Goal: Information Seeking & Learning: Learn about a topic

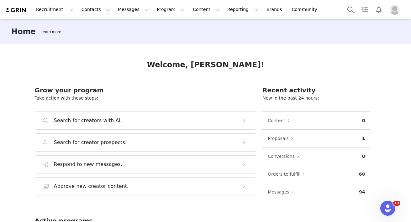
click at [396, 13] on img "Profile" at bounding box center [394, 10] width 10 height 10
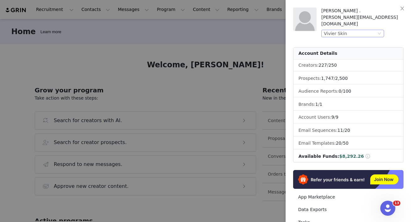
click at [359, 30] on div "Vivier Skin" at bounding box center [350, 33] width 52 height 7
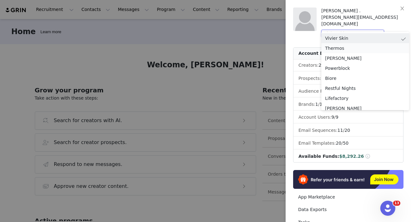
click at [339, 49] on li "Thermos" at bounding box center [365, 48] width 88 height 10
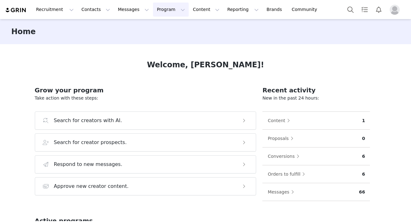
click at [153, 9] on button "Program Program" at bounding box center [171, 10] width 36 height 14
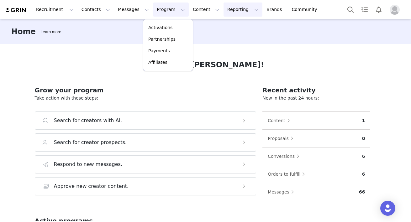
click at [223, 13] on button "Reporting Reporting" at bounding box center [242, 10] width 39 height 14
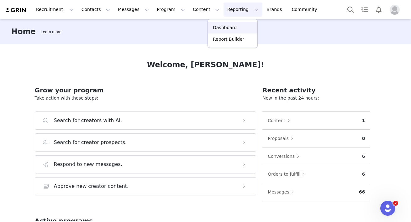
click at [230, 26] on p "Dashboard" at bounding box center [225, 27] width 24 height 7
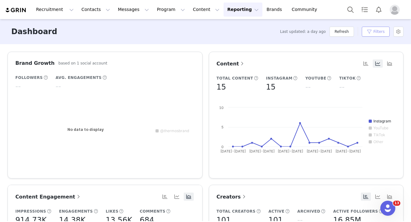
click at [375, 33] on button "Filters" at bounding box center [376, 32] width 28 height 10
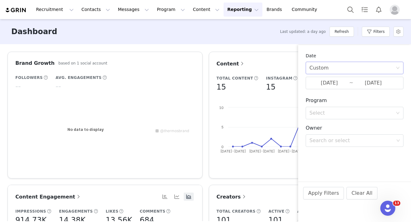
click at [338, 70] on div "Custom" at bounding box center [352, 68] width 86 height 12
click at [321, 111] on li "Custom" at bounding box center [354, 112] width 98 height 10
click at [330, 86] on input "[DATE]" at bounding box center [329, 83] width 40 height 8
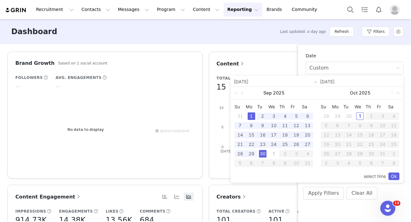
click at [244, 93] on link at bounding box center [243, 93] width 6 height 13
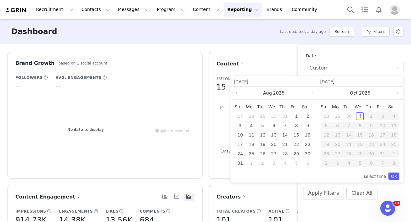
click at [244, 93] on link at bounding box center [243, 93] width 6 height 13
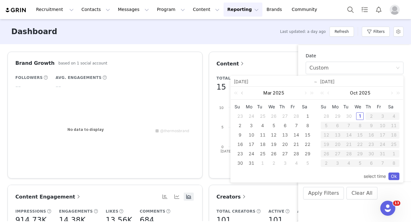
click at [244, 93] on link at bounding box center [243, 93] width 6 height 13
click at [271, 115] on div "1" at bounding box center [274, 116] width 8 height 8
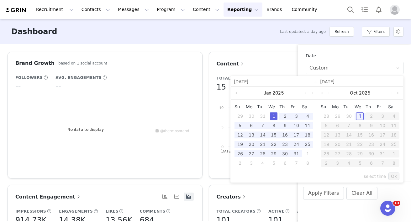
click at [304, 94] on link at bounding box center [305, 93] width 6 height 13
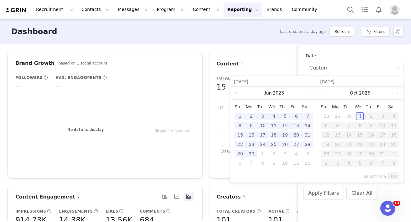
click at [304, 94] on link at bounding box center [305, 93] width 6 height 13
click at [262, 154] on div "30" at bounding box center [263, 154] width 8 height 8
type input "[DATE]"
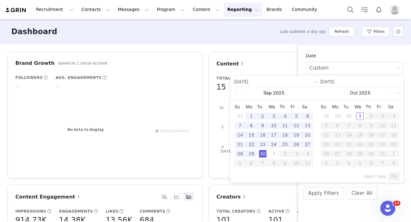
type input "[DATE]"
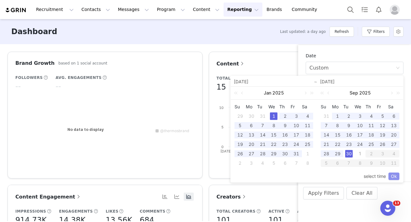
click at [394, 175] on link "Ok" at bounding box center [393, 177] width 11 height 8
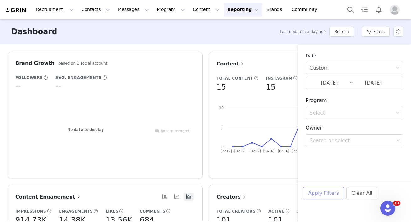
click at [325, 190] on button "Apply Filters" at bounding box center [323, 193] width 41 height 13
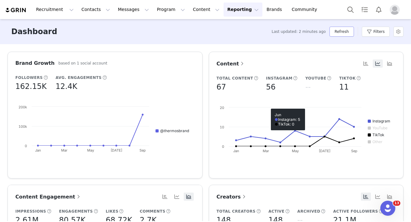
click at [342, 28] on button "Refresh" at bounding box center [341, 32] width 24 height 10
click at [379, 31] on button "Filters" at bounding box center [376, 32] width 28 height 10
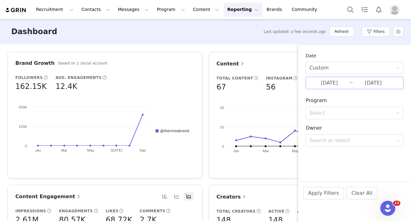
click at [346, 82] on input "[DATE]" at bounding box center [329, 83] width 40 height 8
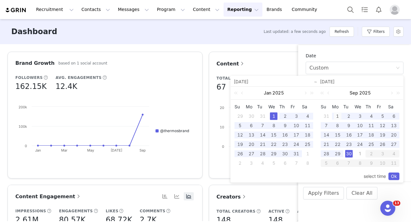
click at [337, 117] on div "1" at bounding box center [338, 116] width 8 height 8
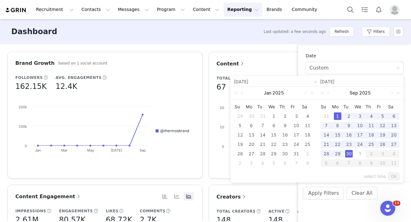
click at [351, 154] on div "30" at bounding box center [349, 154] width 8 height 8
type input "[DATE]"
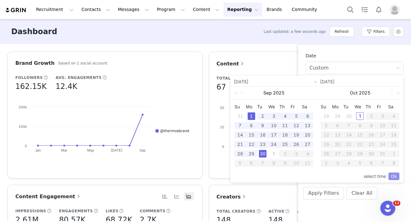
click at [395, 176] on link "Ok" at bounding box center [393, 177] width 11 height 8
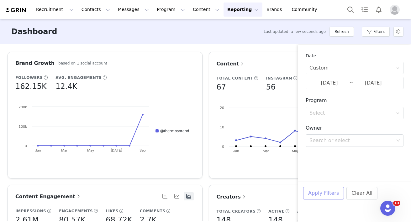
click at [321, 193] on button "Apply Filters" at bounding box center [323, 193] width 41 height 13
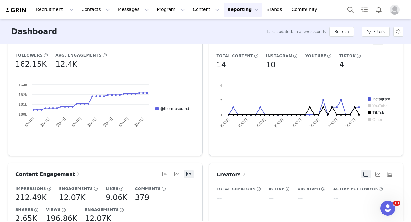
scroll to position [28, 0]
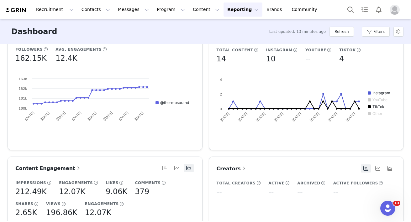
drag, startPoint x: 222, startPoint y: 12, endPoint x: 223, endPoint y: 17, distance: 5.0
click at [223, 12] on button "Reporting Reporting" at bounding box center [242, 10] width 39 height 14
click at [229, 41] on p "Report Builder" at bounding box center [228, 39] width 31 height 7
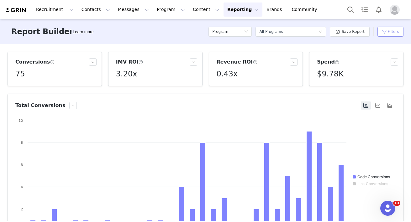
click at [388, 36] on button "Filters" at bounding box center [390, 32] width 26 height 10
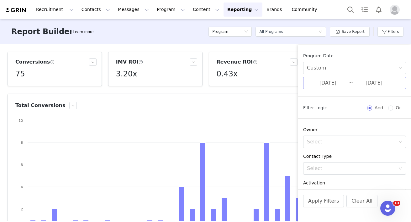
click at [359, 81] on input "[DATE]" at bounding box center [374, 83] width 42 height 8
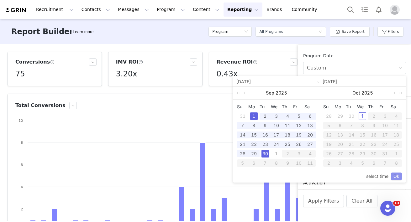
click at [393, 177] on link "Ok" at bounding box center [396, 177] width 11 height 8
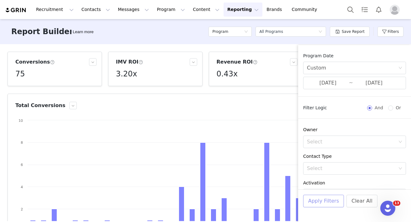
click at [324, 206] on button "Apply Filters" at bounding box center [323, 201] width 41 height 13
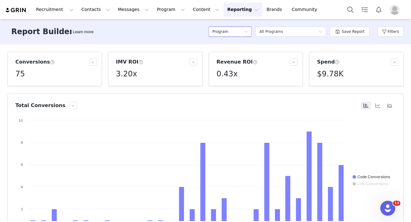
click at [235, 33] on div "Program" at bounding box center [228, 31] width 32 height 9
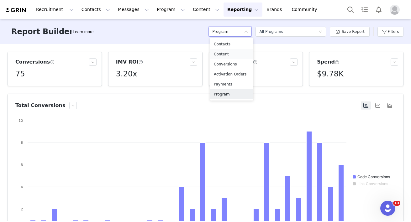
click at [223, 55] on h5 "Content" at bounding box center [232, 54] width 36 height 7
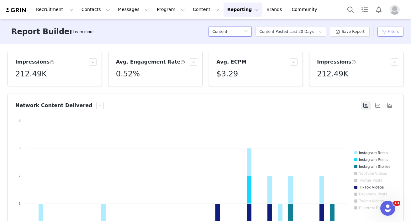
click at [390, 34] on button "Filters" at bounding box center [390, 32] width 26 height 10
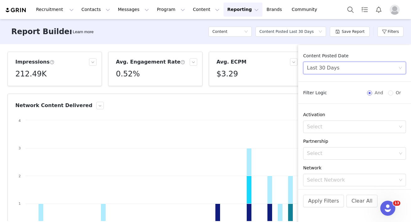
click at [359, 72] on div "Last 30 Days" at bounding box center [352, 68] width 91 height 12
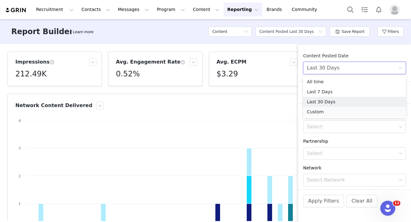
click at [319, 111] on li "Custom" at bounding box center [354, 112] width 103 height 10
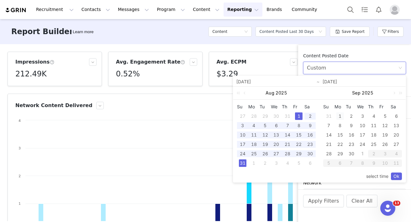
click at [339, 115] on div "1" at bounding box center [340, 116] width 8 height 8
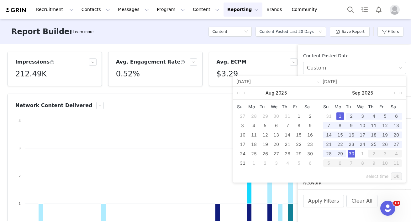
click at [351, 154] on div "30" at bounding box center [351, 154] width 8 height 8
type input "[DATE]"
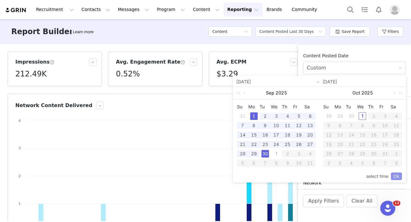
click at [394, 173] on link "Ok" at bounding box center [396, 177] width 11 height 8
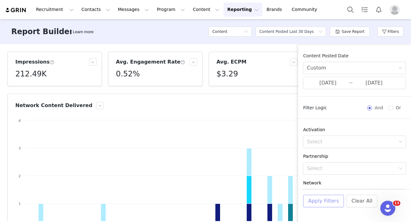
click at [328, 200] on button "Apply Filters" at bounding box center [323, 201] width 41 height 13
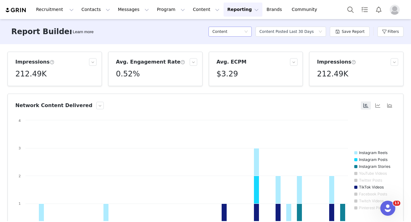
click at [244, 28] on div "Content" at bounding box center [228, 31] width 32 height 9
click at [224, 61] on h5 "Conversions" at bounding box center [232, 64] width 36 height 7
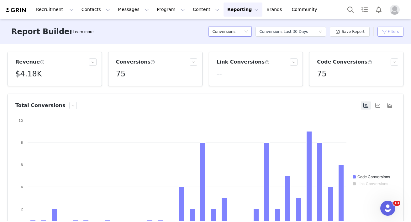
click at [399, 31] on button "Filters" at bounding box center [390, 32] width 26 height 10
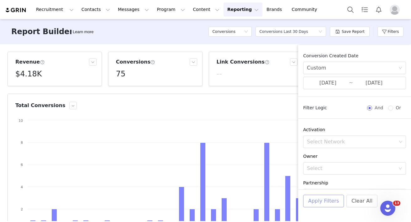
click at [315, 201] on button "Apply Filters" at bounding box center [323, 201] width 41 height 13
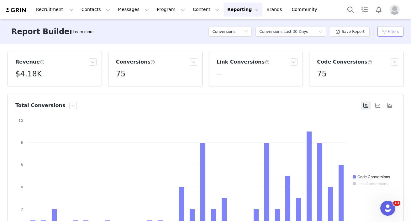
click at [392, 31] on button "Filters" at bounding box center [390, 32] width 26 height 10
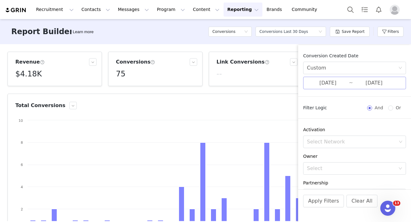
click at [356, 81] on input "[DATE]" at bounding box center [374, 83] width 42 height 8
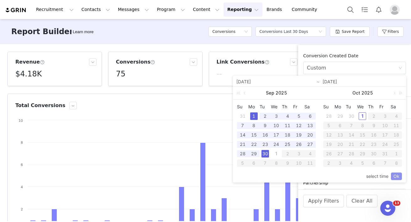
click at [396, 176] on link "Ok" at bounding box center [396, 177] width 11 height 8
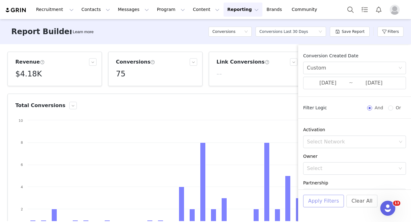
click at [321, 200] on button "Apply Filters" at bounding box center [323, 201] width 41 height 13
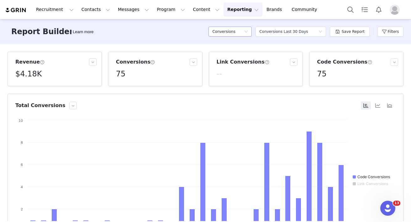
click at [246, 30] on icon "icon: down" at bounding box center [246, 32] width 4 height 4
click at [225, 94] on h5 "Program" at bounding box center [232, 94] width 36 height 7
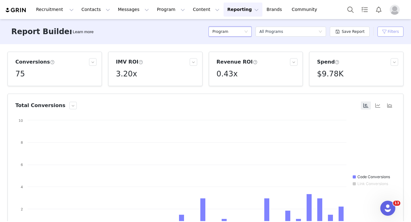
click at [395, 34] on button "Filters" at bounding box center [390, 32] width 26 height 10
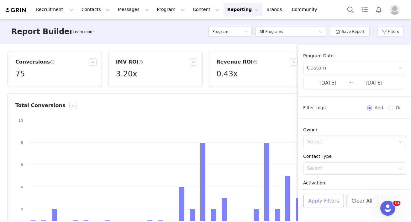
click at [315, 202] on button "Apply Filters" at bounding box center [323, 201] width 41 height 13
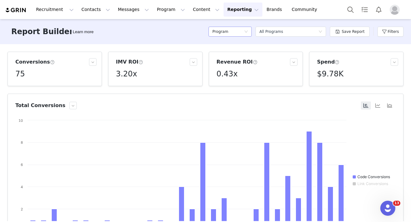
click at [226, 33] on h5 "Program" at bounding box center [220, 31] width 16 height 9
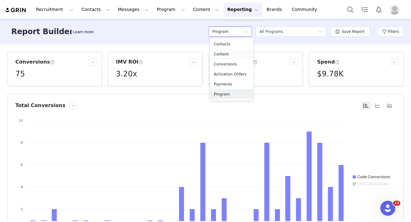
click at [221, 56] on h5 "Content" at bounding box center [232, 54] width 36 height 7
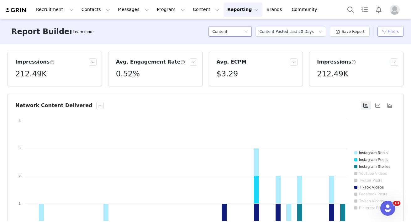
click at [387, 33] on button "Filters" at bounding box center [390, 32] width 26 height 10
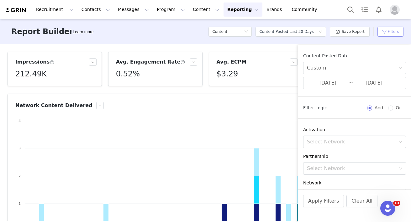
click at [387, 33] on button "Filters" at bounding box center [390, 32] width 26 height 10
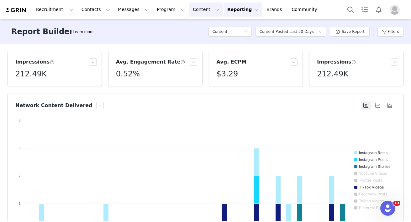
click at [190, 10] on button "Content Content" at bounding box center [206, 10] width 34 height 14
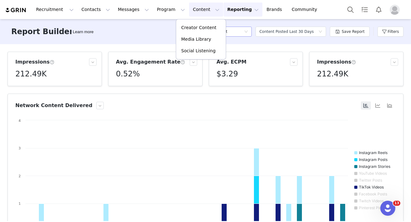
click at [251, 31] on div "Content" at bounding box center [229, 32] width 43 height 10
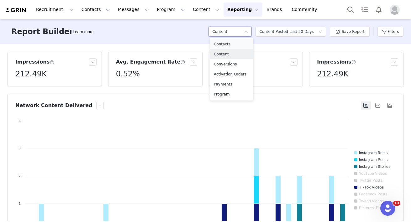
click at [232, 45] on h5 "Contacts" at bounding box center [232, 44] width 36 height 7
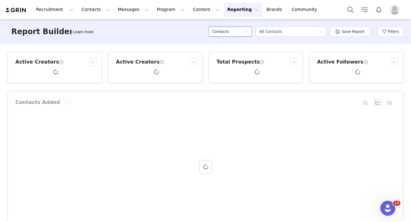
click at [237, 29] on div "Contacts" at bounding box center [228, 31] width 32 height 9
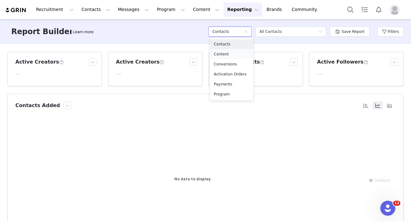
click at [221, 51] on h5 "Content" at bounding box center [232, 54] width 36 height 7
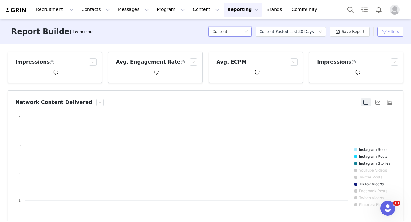
click at [393, 32] on button "Filters" at bounding box center [390, 32] width 26 height 10
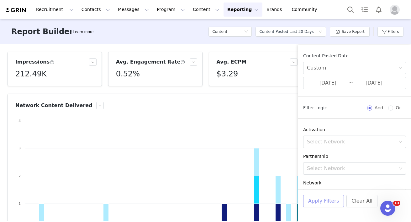
click at [320, 198] on button "Apply Filters" at bounding box center [323, 201] width 41 height 13
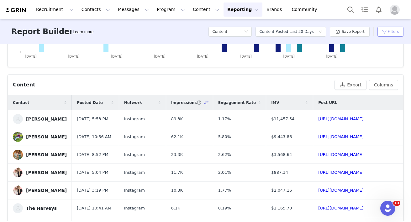
click at [392, 29] on button "Filters" at bounding box center [390, 32] width 26 height 10
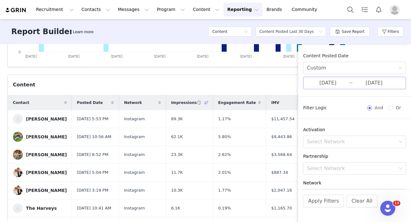
click at [369, 82] on input "[DATE]" at bounding box center [374, 83] width 42 height 8
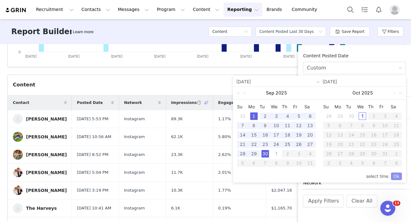
click at [396, 175] on link "Ok" at bounding box center [396, 177] width 11 height 8
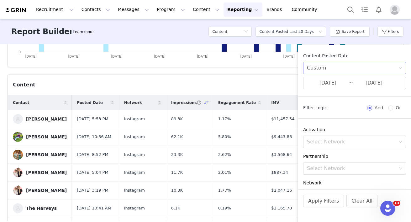
click at [336, 66] on div "Custom" at bounding box center [352, 68] width 91 height 12
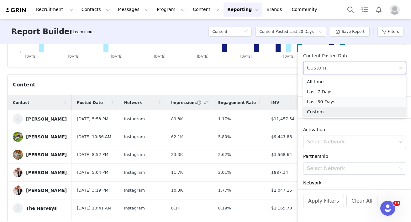
click at [324, 100] on li "Last 30 Days" at bounding box center [354, 102] width 103 height 10
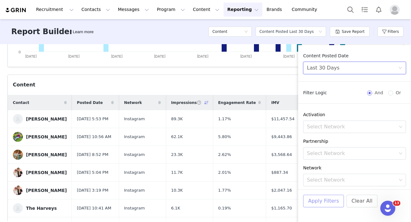
click at [320, 200] on button "Apply Filters" at bounding box center [323, 201] width 41 height 13
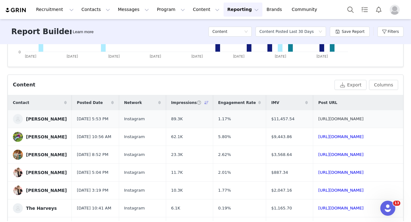
click at [318, 120] on link "[URL][DOMAIN_NAME]" at bounding box center [340, 119] width 45 height 5
click at [357, 138] on link "[URL][DOMAIN_NAME]" at bounding box center [340, 136] width 45 height 5
drag, startPoint x: 265, startPoint y: 141, endPoint x: 248, endPoint y: 141, distance: 17.2
click at [266, 141] on td "$9,443.86" at bounding box center [289, 137] width 47 height 18
copy span "$9,443.86"
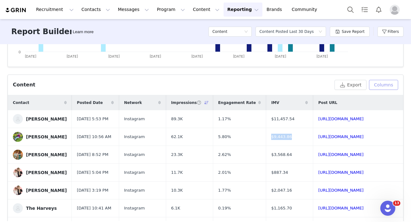
click at [376, 86] on button "Columns" at bounding box center [383, 85] width 29 height 10
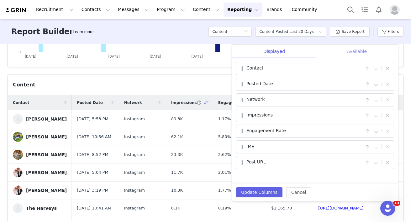
click at [349, 49] on div "Available" at bounding box center [357, 51] width 82 height 14
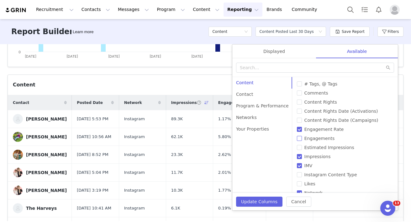
click at [297, 140] on input "Engagements" at bounding box center [299, 138] width 5 height 5
checkbox input "true"
click at [260, 204] on button "Update Columns" at bounding box center [259, 202] width 46 height 10
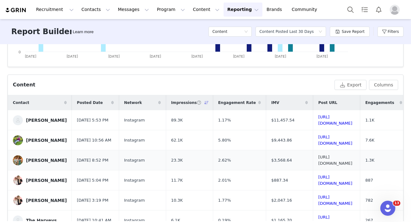
click at [322, 160] on link "[URL][DOMAIN_NAME]" at bounding box center [335, 160] width 34 height 11
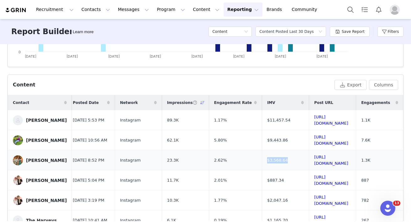
drag, startPoint x: 186, startPoint y: 161, endPoint x: 162, endPoint y: 161, distance: 24.7
click at [262, 161] on td "$3,568.64" at bounding box center [285, 160] width 47 height 20
copy span "$3,568.64"
click at [190, 9] on button "Content Content" at bounding box center [206, 10] width 34 height 14
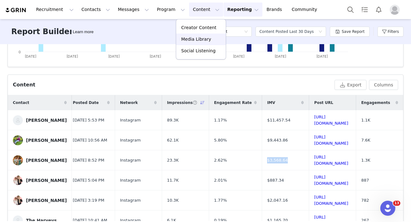
click at [192, 34] on link "Media Library" at bounding box center [200, 40] width 49 height 12
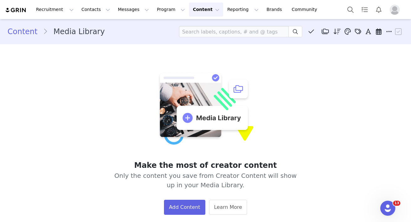
click at [189, 5] on button "Content Content" at bounding box center [206, 10] width 34 height 14
click at [198, 27] on p "Creator Content" at bounding box center [198, 27] width 35 height 7
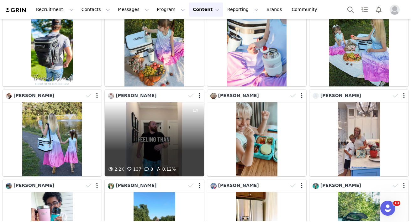
scroll to position [233, 0]
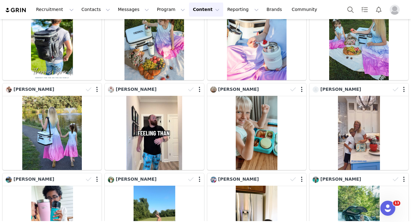
click at [395, 8] on img "Profile" at bounding box center [394, 10] width 10 height 10
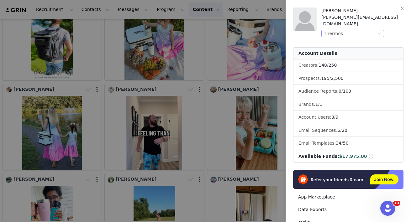
click at [367, 30] on div "Thermos" at bounding box center [350, 33] width 52 height 7
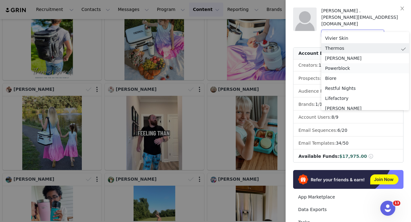
scroll to position [4, 0]
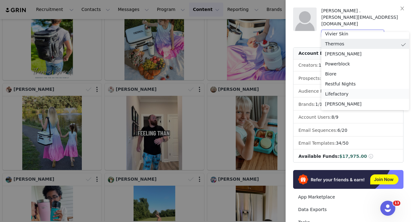
click at [338, 93] on li "Lifefactory" at bounding box center [365, 94] width 88 height 10
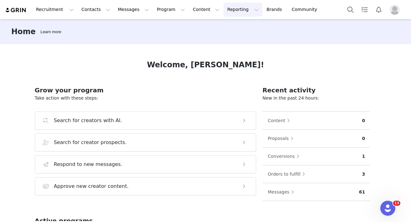
click at [223, 11] on button "Reporting Reporting" at bounding box center [242, 10] width 39 height 14
click at [219, 22] on link "Dashboard" at bounding box center [232, 28] width 49 height 12
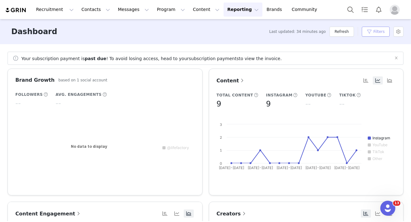
click at [373, 32] on button "Filters" at bounding box center [376, 32] width 28 height 10
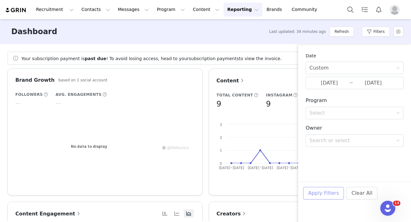
click at [314, 195] on button "Apply Filters" at bounding box center [323, 193] width 41 height 13
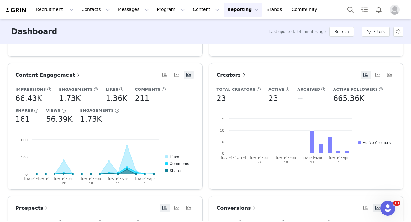
scroll to position [138, 0]
click at [375, 31] on button "Filters" at bounding box center [376, 32] width 28 height 10
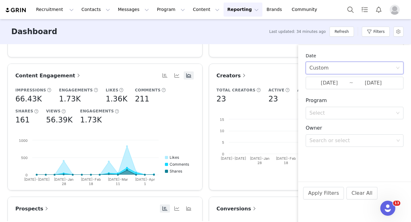
click at [319, 66] on div "Custom" at bounding box center [318, 68] width 19 height 12
click at [323, 114] on li "Custom" at bounding box center [354, 112] width 98 height 10
click at [325, 86] on input "[DATE]" at bounding box center [329, 83] width 40 height 8
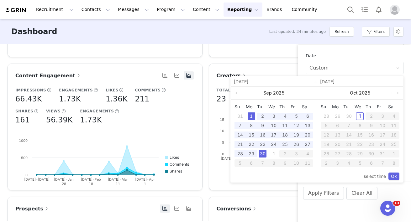
click at [242, 92] on link at bounding box center [243, 93] width 6 height 13
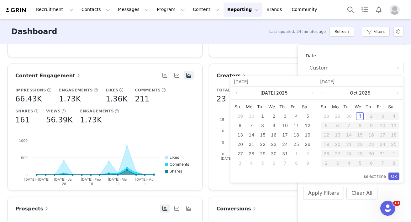
click at [242, 92] on link at bounding box center [243, 93] width 6 height 13
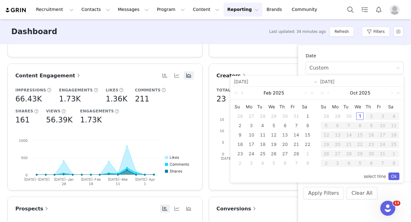
click at [242, 92] on link at bounding box center [243, 93] width 6 height 13
click at [274, 118] on div "1" at bounding box center [274, 116] width 8 height 8
click at [304, 93] on link at bounding box center [305, 93] width 6 height 13
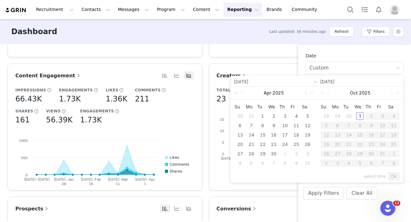
click at [304, 93] on link at bounding box center [305, 93] width 6 height 13
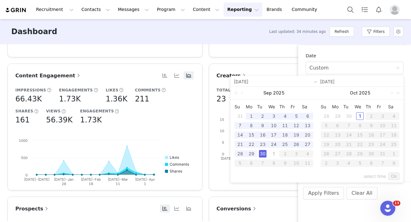
click at [263, 152] on div "30" at bounding box center [263, 154] width 8 height 8
type input "[DATE]"
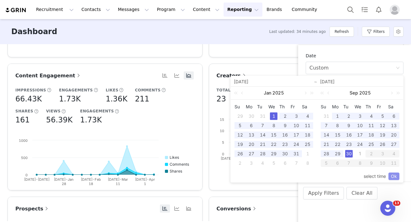
click at [392, 174] on link "Ok" at bounding box center [393, 177] width 11 height 8
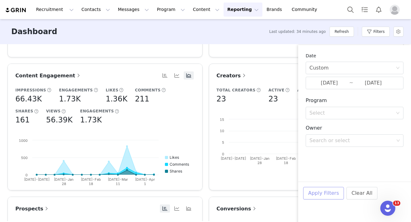
click at [331, 194] on button "Apply Filters" at bounding box center [323, 193] width 41 height 13
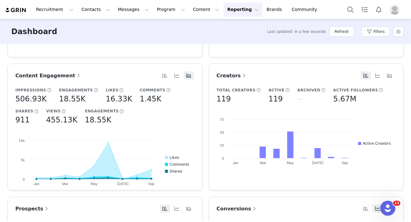
scroll to position [0, 0]
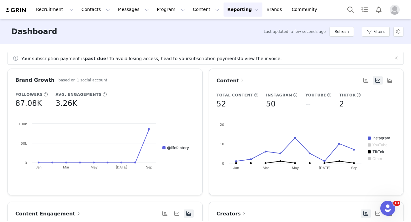
click at [391, 11] on img "Profile" at bounding box center [394, 10] width 10 height 10
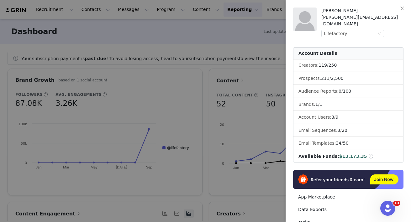
click at [254, 44] on div at bounding box center [205, 111] width 411 height 222
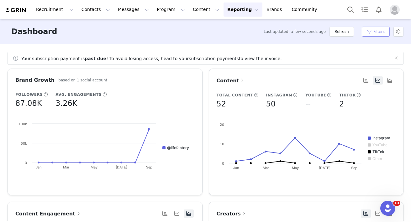
click at [376, 32] on button "Filters" at bounding box center [376, 32] width 28 height 10
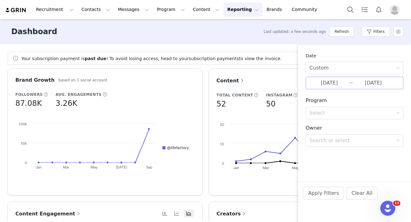
click at [320, 81] on input "[DATE]" at bounding box center [329, 83] width 40 height 8
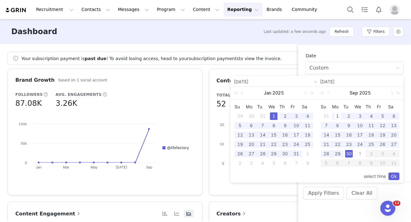
click at [337, 114] on div "1" at bounding box center [338, 116] width 8 height 8
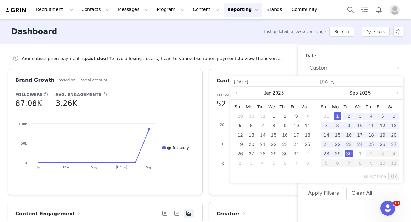
click at [351, 153] on div "30" at bounding box center [349, 154] width 8 height 8
type input "[DATE]"
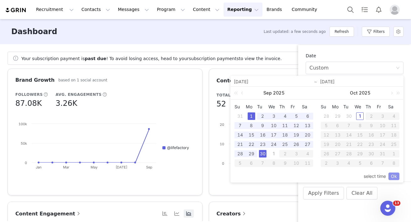
click at [392, 179] on link "Ok" at bounding box center [393, 177] width 11 height 8
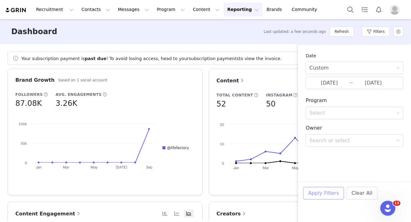
click at [320, 193] on button "Apply Filters" at bounding box center [323, 193] width 41 height 13
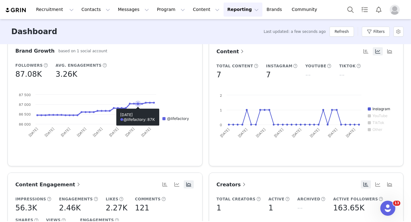
scroll to position [33, 0]
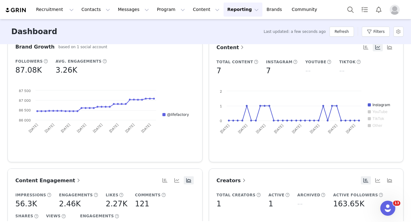
click at [223, 15] on button "Reporting Reporting" at bounding box center [242, 10] width 39 height 14
click at [221, 36] on p "Report Builder" at bounding box center [228, 39] width 31 height 7
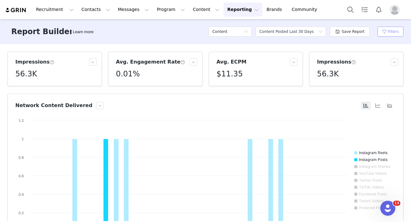
click at [384, 31] on button "Filters" at bounding box center [390, 32] width 26 height 10
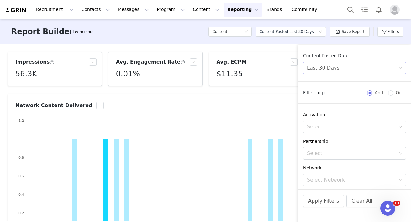
click at [355, 64] on div "Last 30 Days" at bounding box center [352, 68] width 91 height 12
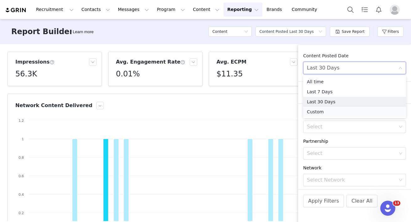
click at [323, 112] on li "Custom" at bounding box center [354, 112] width 103 height 10
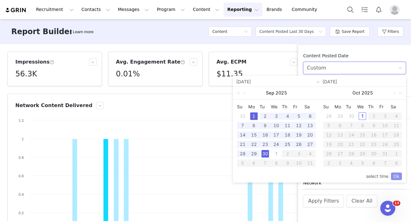
click at [396, 174] on link "Ok" at bounding box center [396, 177] width 11 height 8
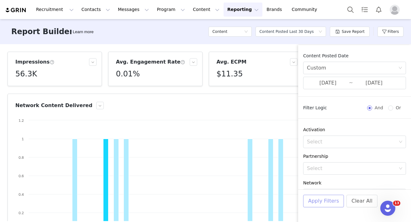
click at [319, 206] on button "Apply Filters" at bounding box center [323, 201] width 41 height 13
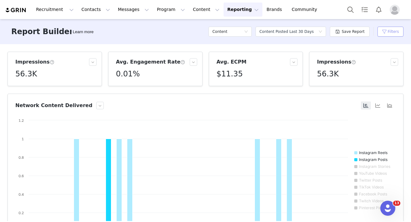
click at [391, 30] on button "Filters" at bounding box center [390, 32] width 26 height 10
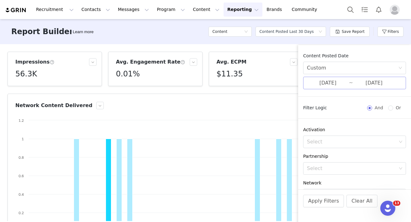
click at [322, 85] on input "[DATE]" at bounding box center [328, 83] width 42 height 8
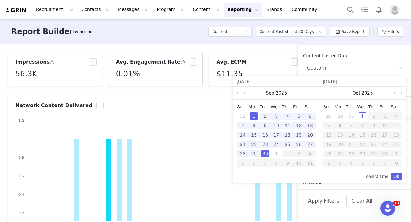
click at [254, 114] on div "1" at bounding box center [254, 116] width 8 height 8
click at [362, 115] on div "1" at bounding box center [362, 116] width 8 height 8
type input "10/01/2025"
click at [399, 179] on link "Ok" at bounding box center [396, 177] width 11 height 8
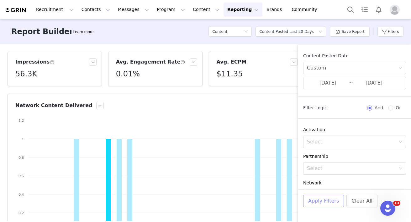
click at [315, 204] on button "Apply Filters" at bounding box center [323, 201] width 41 height 13
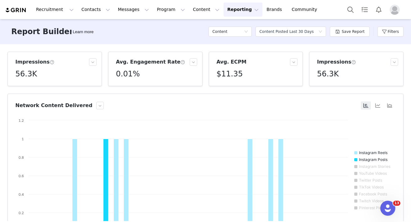
click at [160, 65] on h3 "Avg. Engagement Rate" at bounding box center [150, 62] width 69 height 8
click at [237, 12] on button "Reporting Reporting" at bounding box center [242, 10] width 39 height 14
drag, startPoint x: 183, startPoint y: 34, endPoint x: 190, endPoint y: 34, distance: 6.6
click at [183, 34] on div "Report Builder Learn more Content Select a report Content Posted Last 30 Days S…" at bounding box center [205, 31] width 411 height 25
click at [234, 34] on div "Content" at bounding box center [228, 31] width 32 height 9
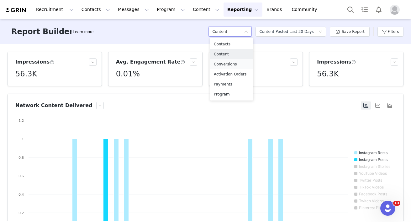
click at [227, 65] on h5 "Conversions" at bounding box center [232, 64] width 36 height 7
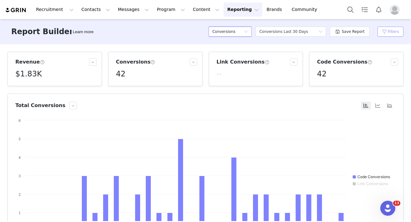
click at [392, 29] on button "Filters" at bounding box center [390, 32] width 26 height 10
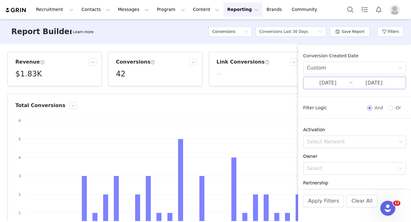
click at [346, 82] on input "[DATE]" at bounding box center [328, 83] width 42 height 8
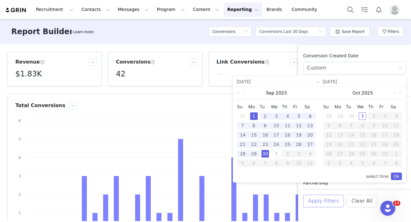
click at [324, 200] on button "Apply Filters" at bounding box center [323, 201] width 41 height 13
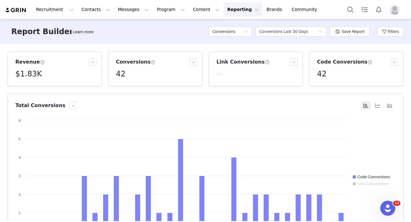
click at [223, 12] on button "Reporting Reporting" at bounding box center [242, 10] width 39 height 14
click at [169, 32] on div "Report Builder Learn more Conversions Select a report Conversions Last 30 Days …" at bounding box center [205, 31] width 411 height 25
click at [273, 36] on div "Conversions Last 30 Days" at bounding box center [283, 31] width 49 height 9
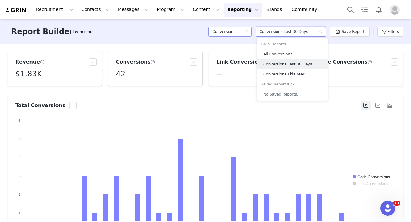
click at [228, 32] on h5 "Conversions" at bounding box center [223, 31] width 23 height 9
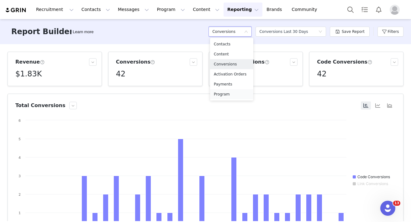
click at [229, 96] on h5 "Program" at bounding box center [232, 94] width 36 height 7
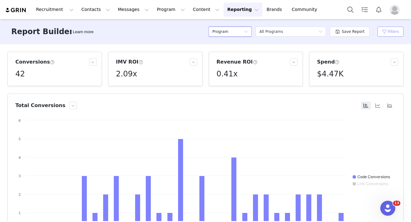
click at [388, 30] on button "Filters" at bounding box center [390, 32] width 26 height 10
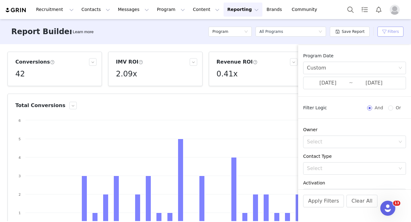
click at [388, 30] on button "Filters" at bounding box center [390, 32] width 26 height 10
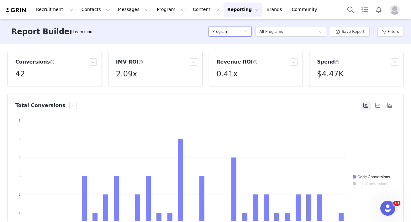
click at [231, 31] on div "Program" at bounding box center [228, 31] width 32 height 9
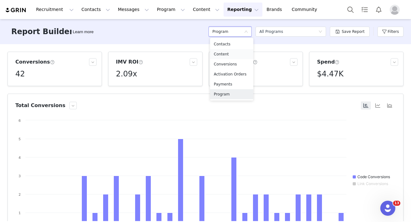
click at [223, 52] on h5 "Content" at bounding box center [232, 54] width 36 height 7
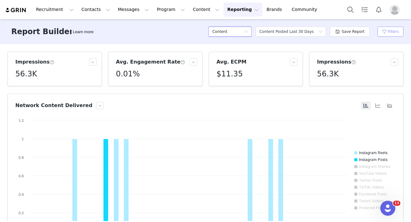
click at [383, 31] on button "Filters" at bounding box center [390, 32] width 26 height 10
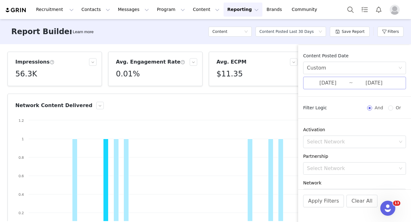
click at [348, 81] on input "[DATE]" at bounding box center [328, 83] width 42 height 8
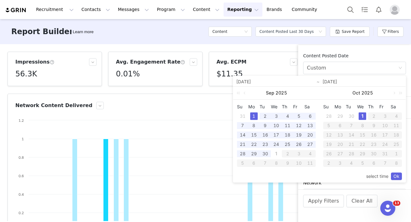
click at [228, 5] on button "Reporting Reporting" at bounding box center [242, 10] width 39 height 14
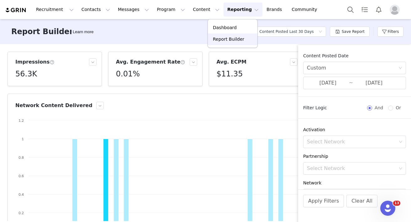
click at [225, 42] on p "Report Builder" at bounding box center [228, 39] width 31 height 7
click at [223, 13] on button "Reporting Reporting" at bounding box center [242, 10] width 39 height 14
click at [179, 38] on div "Report Builder Learn more Content Select a report Content Posted Last 30 Days S…" at bounding box center [205, 31] width 411 height 25
click at [233, 37] on div "Content" at bounding box center [229, 31] width 43 height 19
click at [230, 26] on div "Content" at bounding box center [229, 31] width 43 height 19
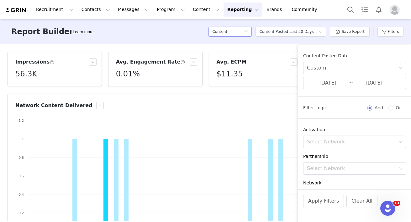
click at [229, 33] on div "Content" at bounding box center [228, 31] width 32 height 9
click at [221, 56] on h5 "Content" at bounding box center [232, 54] width 36 height 7
click at [326, 205] on button "Apply Filters" at bounding box center [323, 201] width 41 height 13
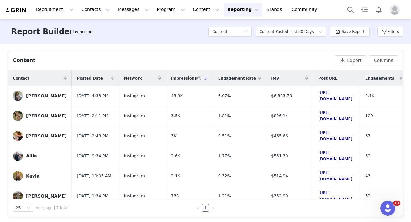
click at [206, 79] on icon at bounding box center [206, 78] width 4 height 4
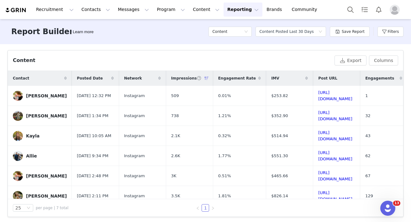
click at [206, 79] on icon at bounding box center [206, 78] width 4 height 4
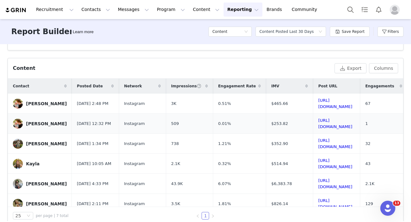
scroll to position [207, 0]
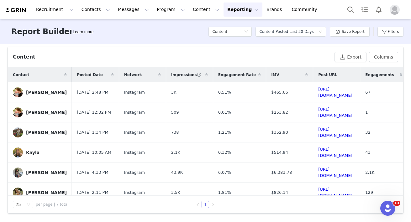
click at [205, 75] on icon at bounding box center [206, 75] width 3 height 4
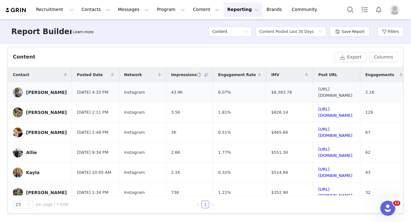
click at [352, 92] on link "https://www.instagram.com/p/DO6vweSABP8/" at bounding box center [335, 92] width 34 height 11
drag, startPoint x: 291, startPoint y: 92, endPoint x: 266, endPoint y: 92, distance: 25.4
click at [266, 92] on td "$6,383.78" at bounding box center [289, 92] width 47 height 20
copy span "$6,383.78"
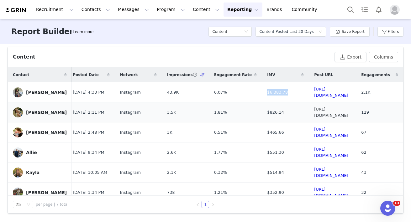
click at [314, 114] on link "https://www.instagram.com/p/DO_peKBjtKo/" at bounding box center [331, 112] width 34 height 11
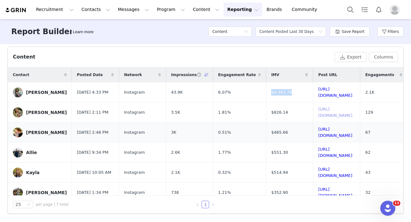
scroll to position [27, 0]
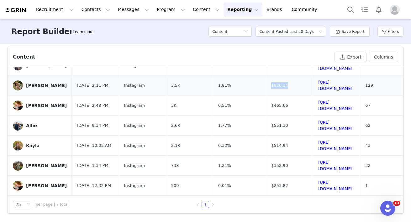
drag, startPoint x: 289, startPoint y: 85, endPoint x: 266, endPoint y: 85, distance: 23.5
click at [266, 85] on td "$826.14" at bounding box center [289, 85] width 47 height 20
copy span "$826.14"
drag, startPoint x: 287, startPoint y: 106, endPoint x: 264, endPoint y: 106, distance: 22.9
click at [266, 106] on td "$465.66" at bounding box center [289, 106] width 47 height 20
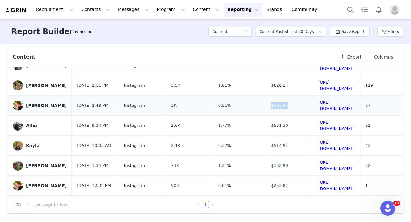
copy span "$465.66"
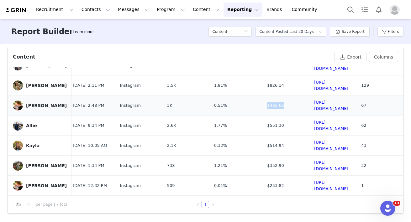
scroll to position [27, 50]
click at [189, 13] on button "Content Content" at bounding box center [206, 10] width 34 height 14
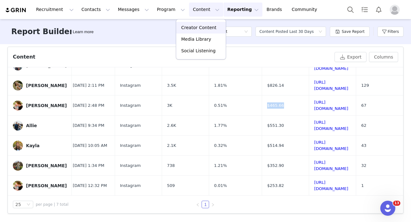
click at [192, 25] on p "Creator Content" at bounding box center [198, 27] width 35 height 7
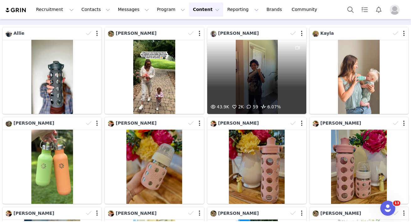
scroll to position [20, 0]
